Goal: Check status: Check status

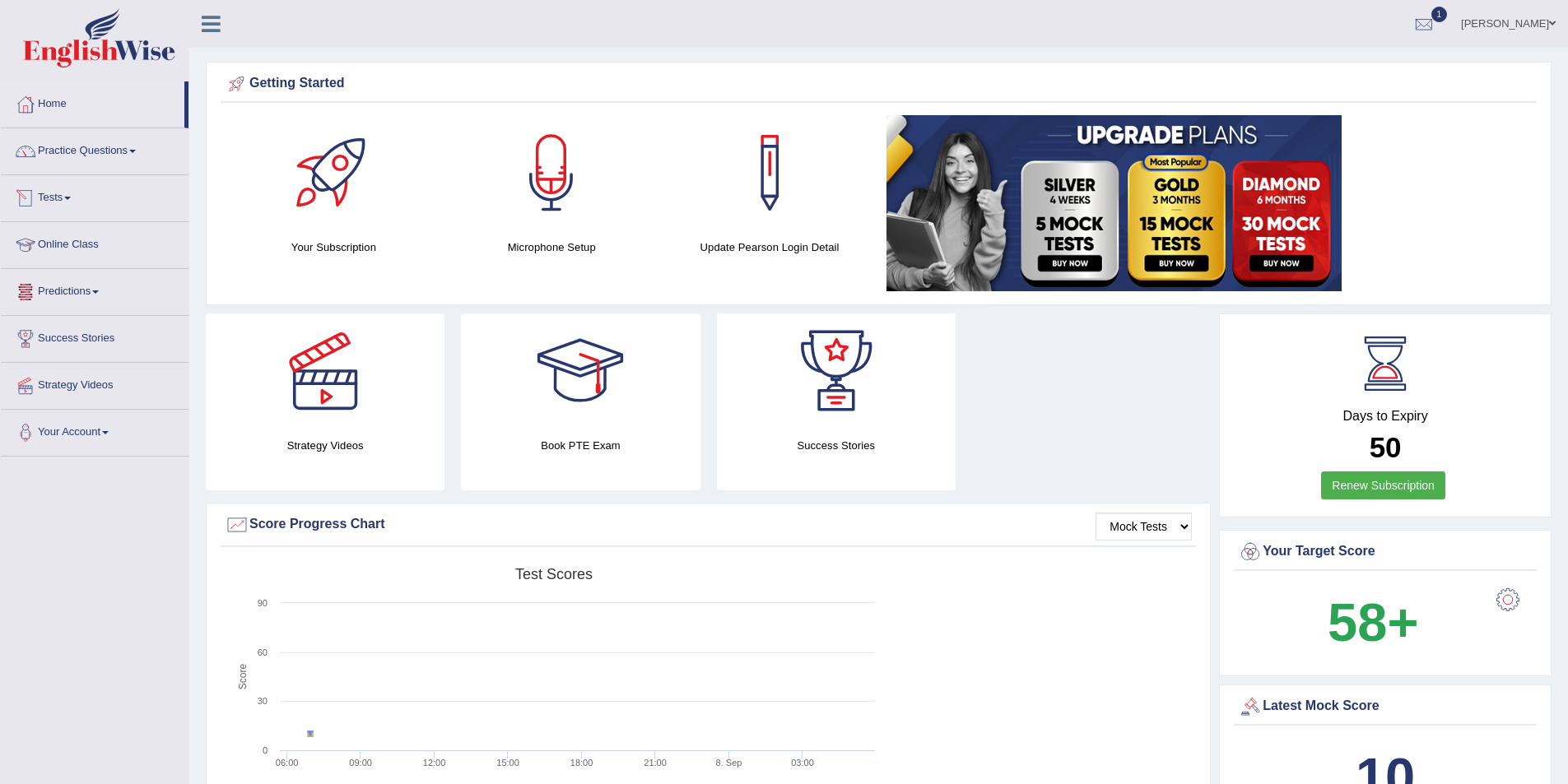
click at [71, 188] on link "Tests" at bounding box center [94, 196] width 187 height 41
click at [66, 289] on link "History" at bounding box center [108, 294] width 154 height 30
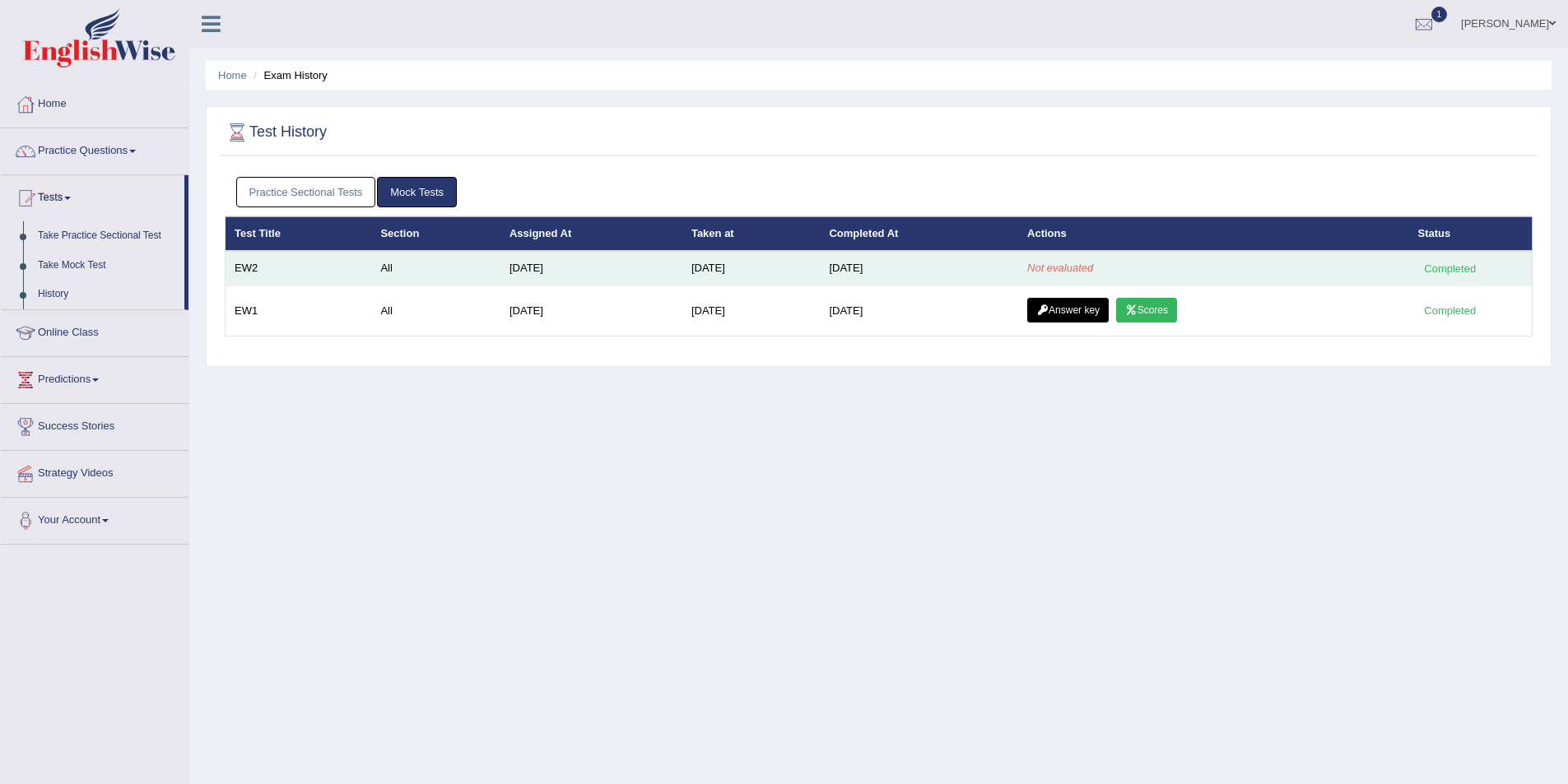
click at [1087, 265] on em "Not evaluated" at bounding box center [1060, 268] width 66 height 12
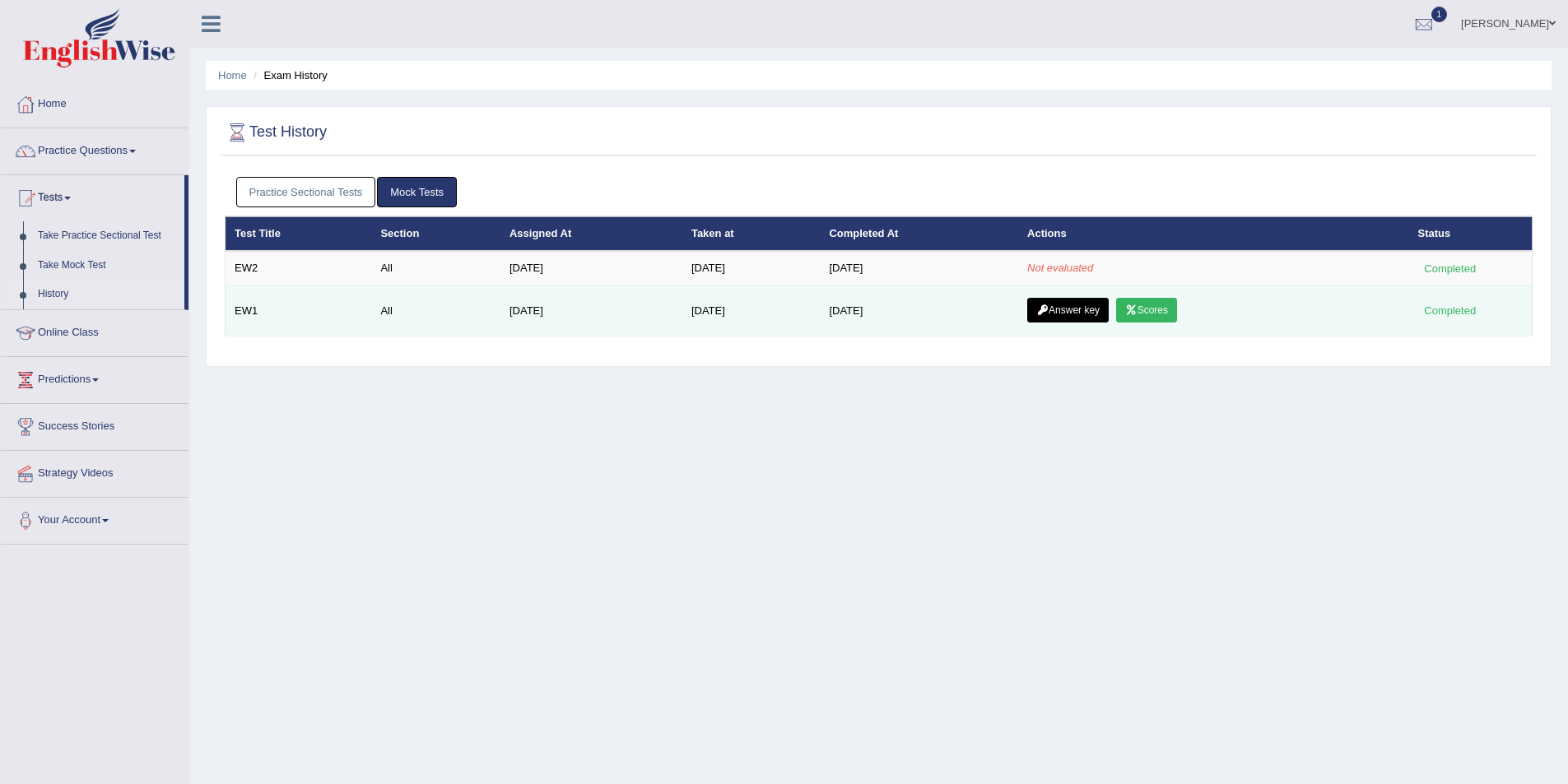
click at [1082, 306] on link "Answer key" at bounding box center [1068, 309] width 81 height 25
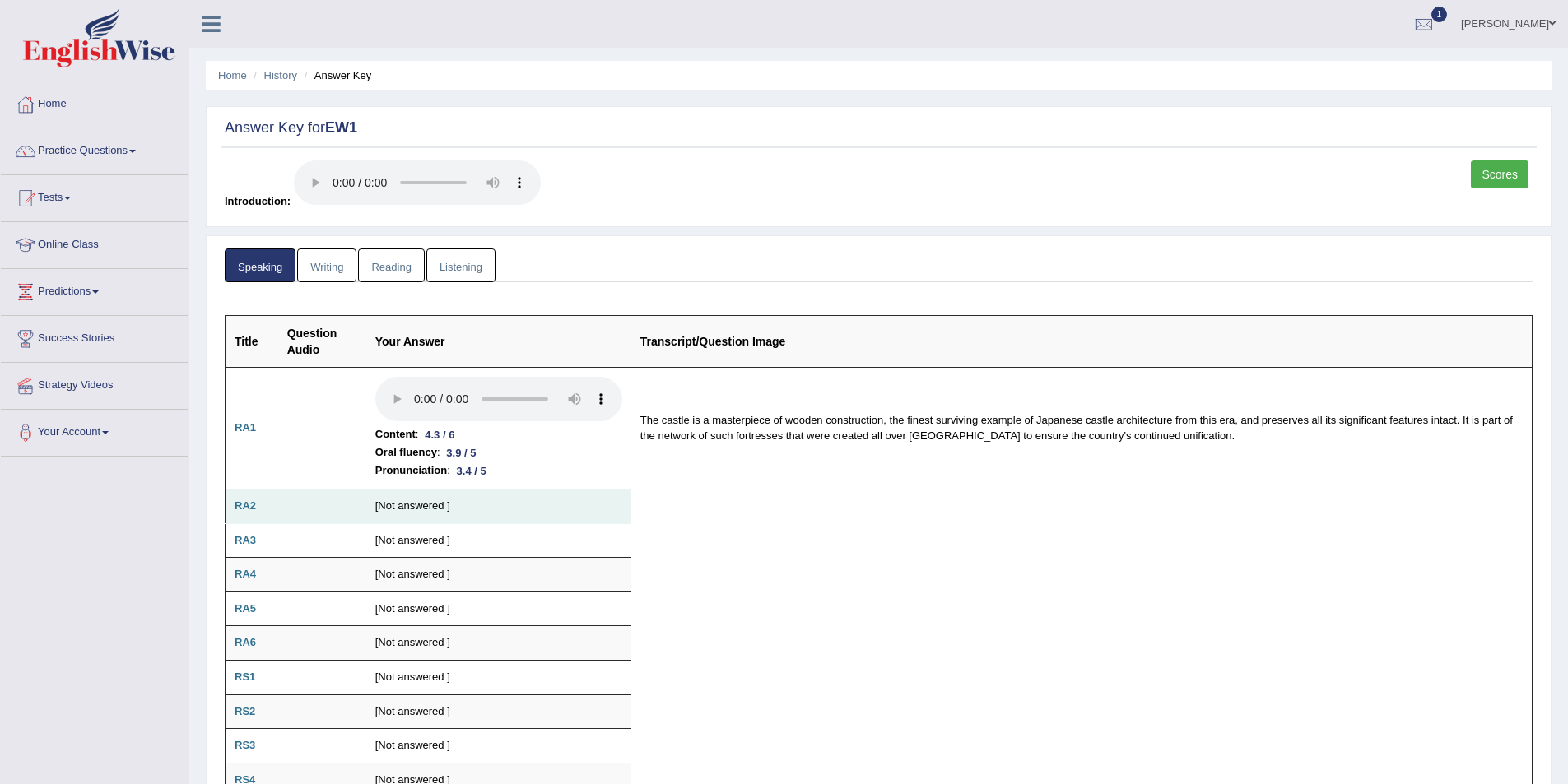
click at [246, 514] on td "RA2" at bounding box center [252, 507] width 53 height 34
click at [326, 275] on link "Writing" at bounding box center [326, 265] width 59 height 33
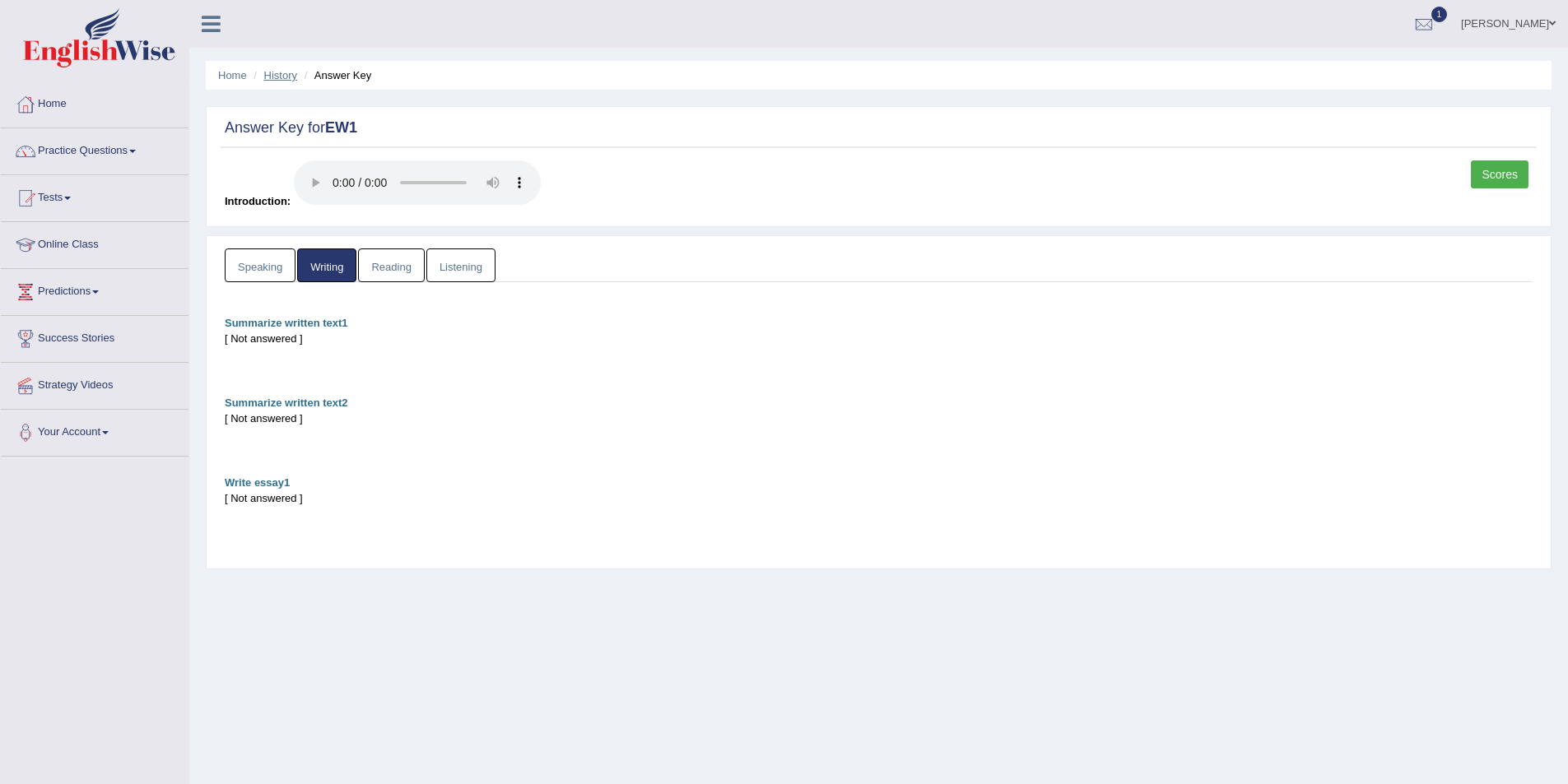
click at [274, 75] on link "History" at bounding box center [281, 75] width 33 height 12
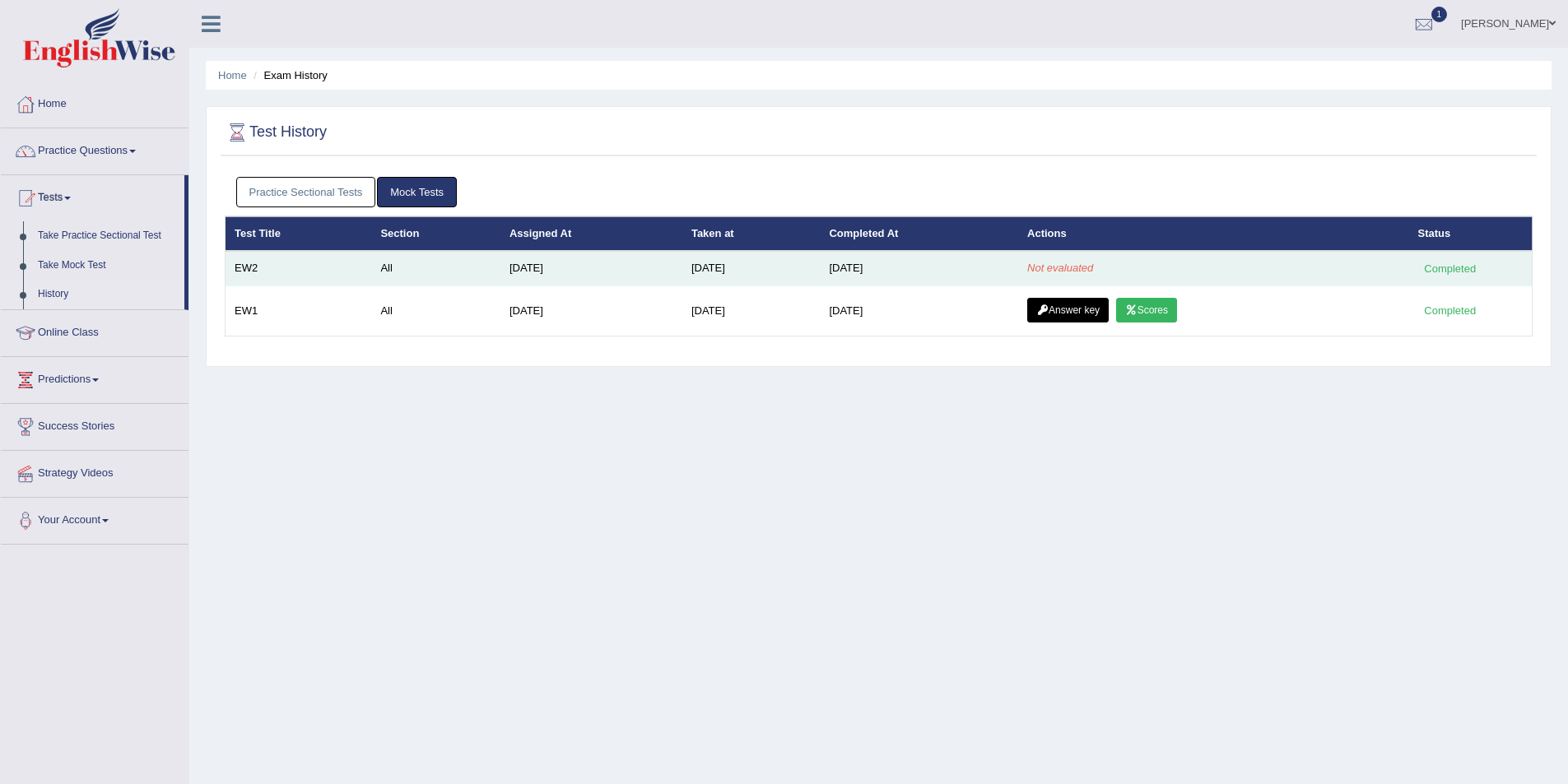
click at [1383, 264] on td "Not evaluated" at bounding box center [1213, 268] width 390 height 34
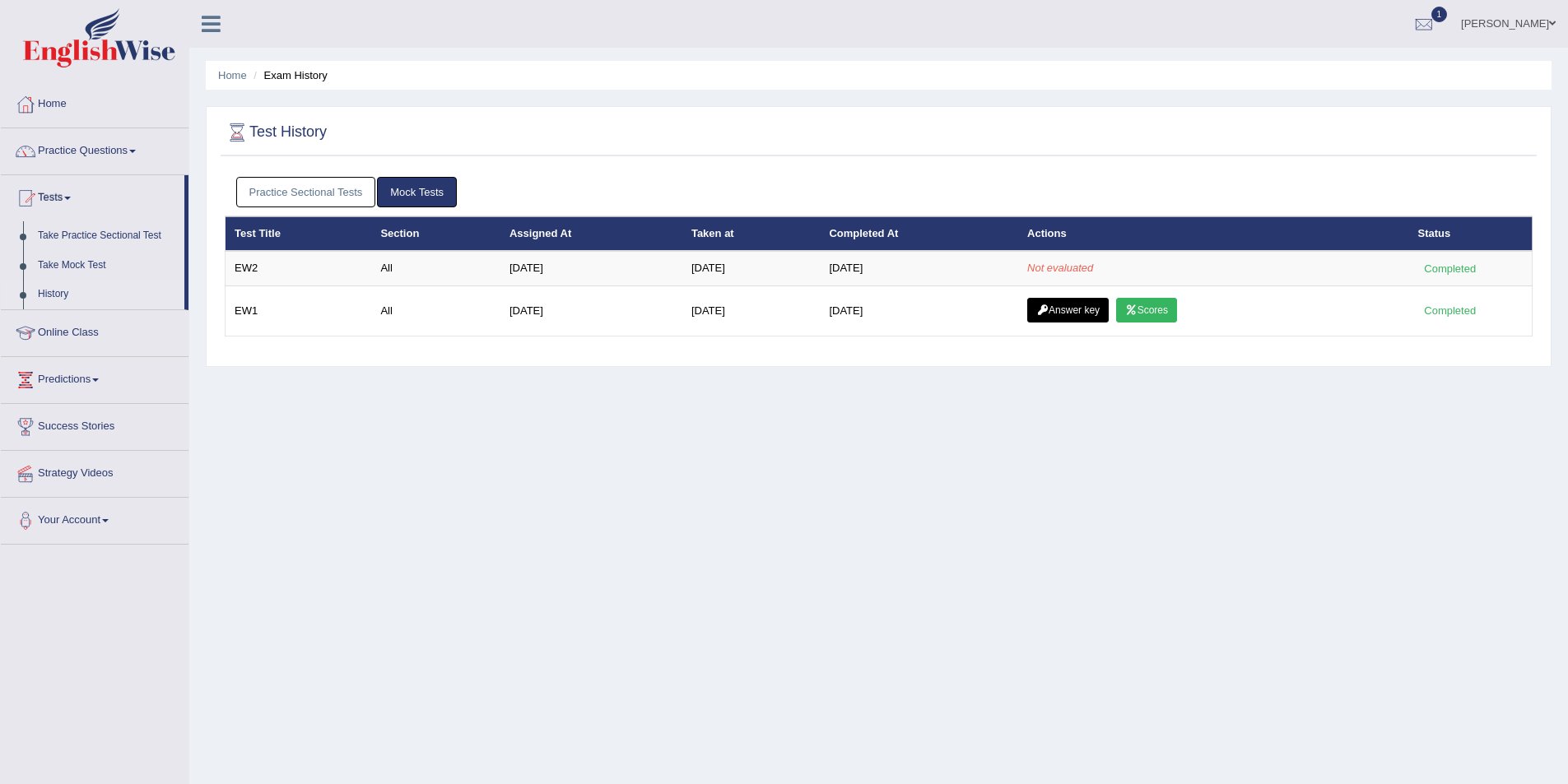
click at [1436, 30] on div at bounding box center [1423, 24] width 25 height 25
click at [1372, 69] on link "EW1 Sep 7, 2025 Exam evaluated" at bounding box center [1326, 74] width 228 height 34
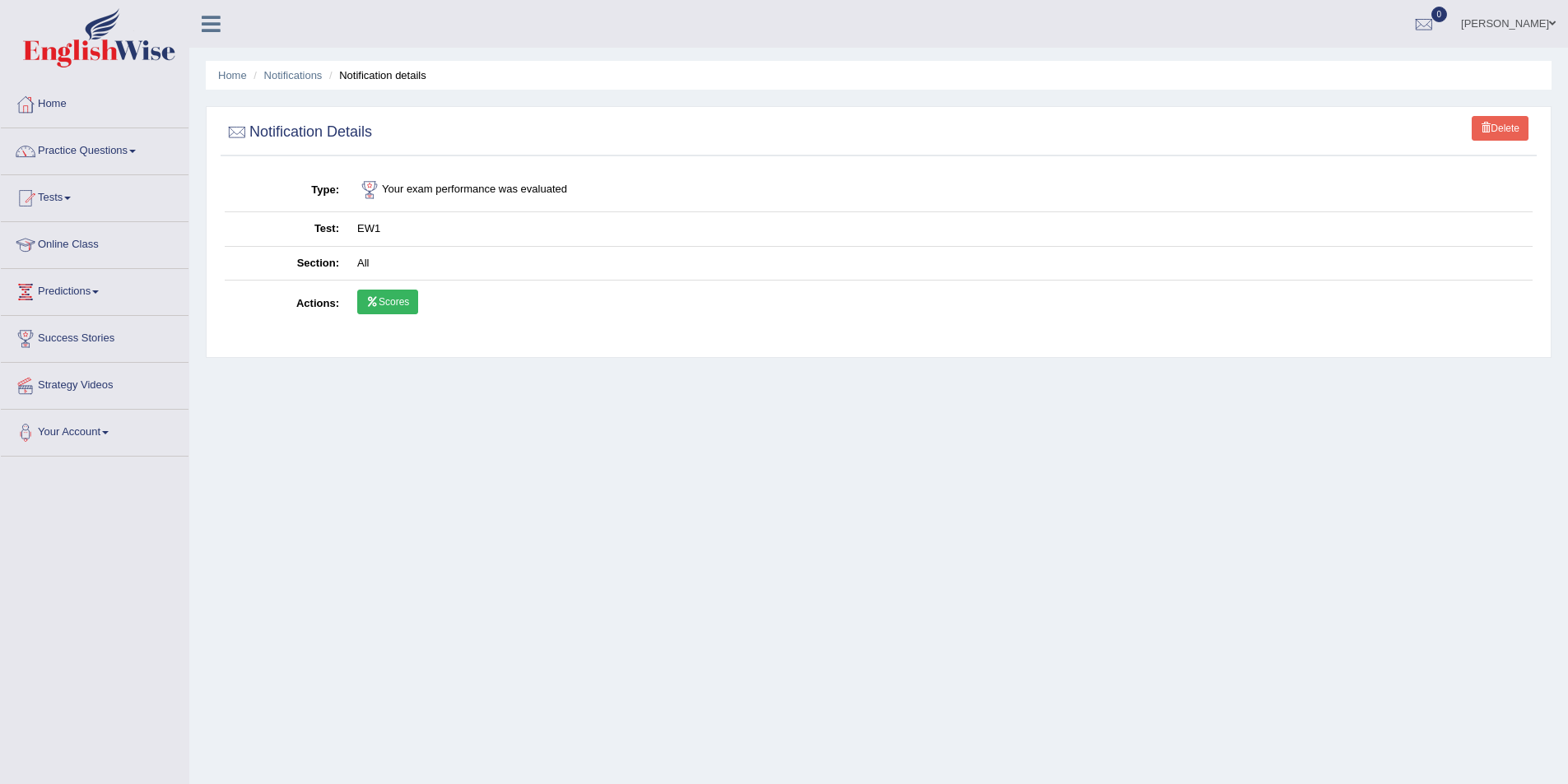
click at [398, 293] on link "Scores" at bounding box center [388, 302] width 61 height 25
click at [78, 203] on link "Tests" at bounding box center [94, 196] width 187 height 41
click at [92, 262] on link "Take Mock Test" at bounding box center [108, 266] width 154 height 30
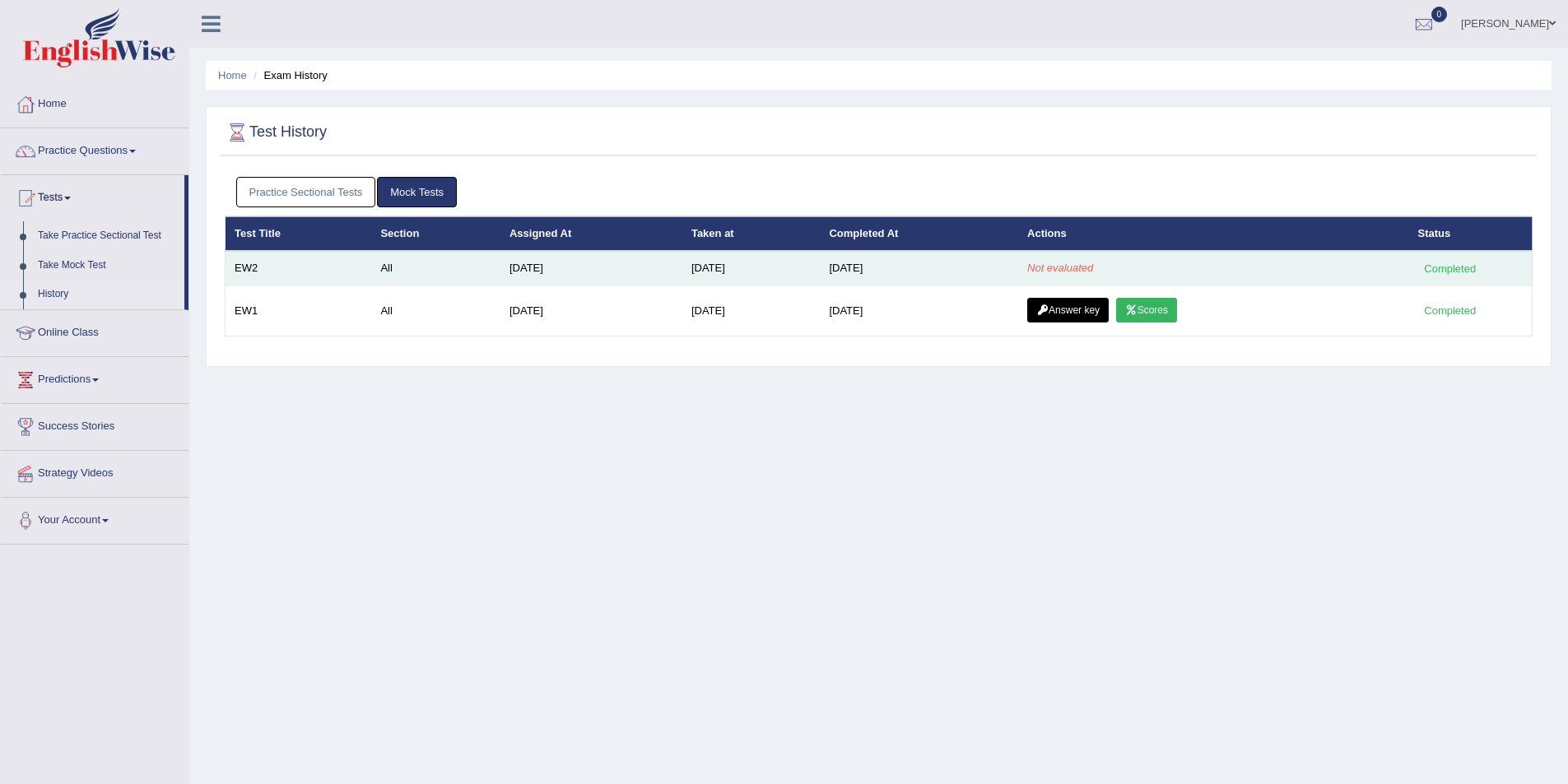
click at [956, 268] on td "[DATE]" at bounding box center [920, 268] width 198 height 34
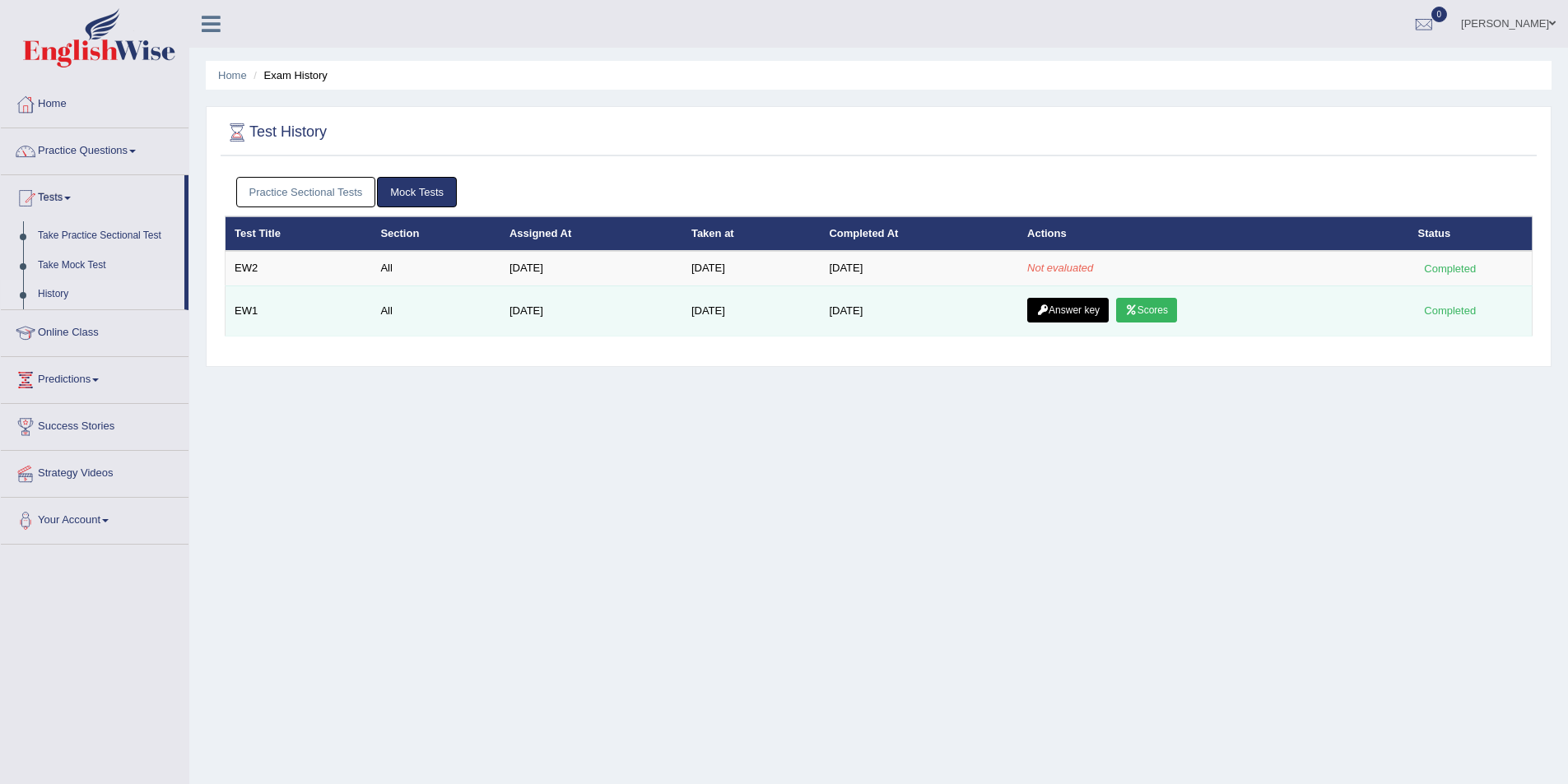
click at [1149, 308] on link "Scores" at bounding box center [1146, 309] width 61 height 25
